Goal: Task Accomplishment & Management: Manage account settings

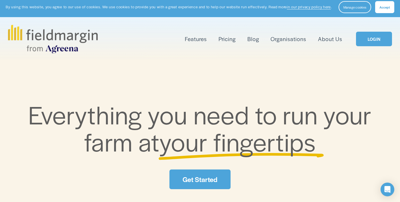
scroll to position [3, 0]
click at [377, 41] on link "LOGIN" at bounding box center [374, 38] width 36 height 15
